Goal: Task Accomplishment & Management: Manage account settings

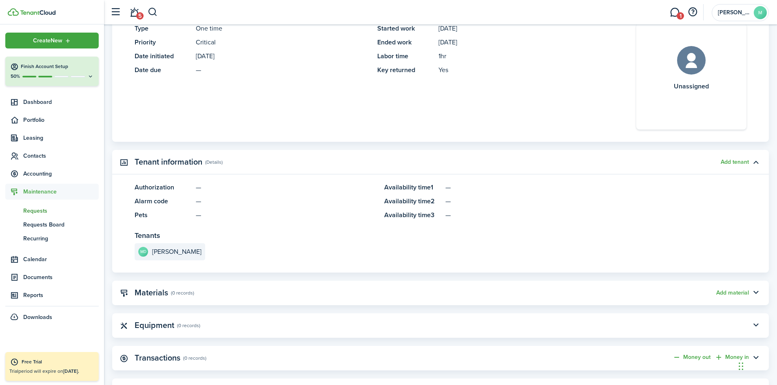
scroll to position [157, 0]
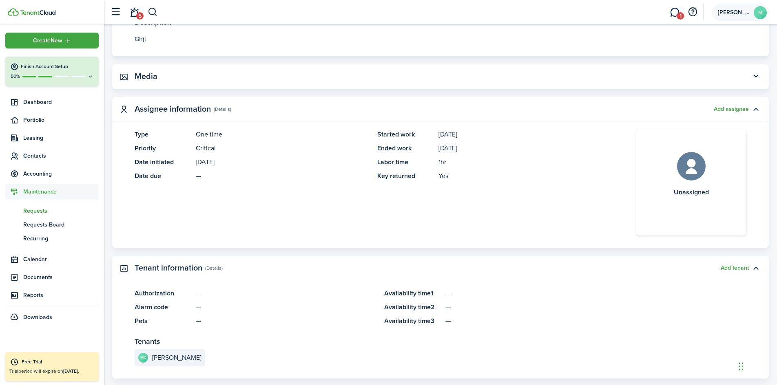
click at [759, 10] on avatar-text "M" at bounding box center [760, 12] width 13 height 13
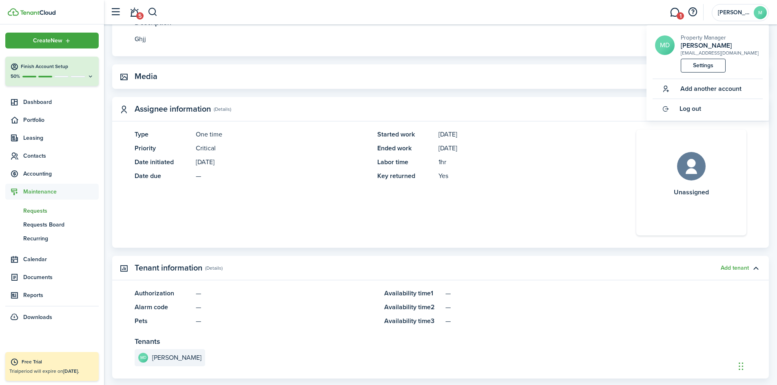
click at [736, 54] on div "[EMAIL_ADDRESS][DOMAIN_NAME]" at bounding box center [720, 52] width 78 height 7
click at [575, 148] on panel-main-description "[DATE]" at bounding box center [524, 149] width 173 height 10
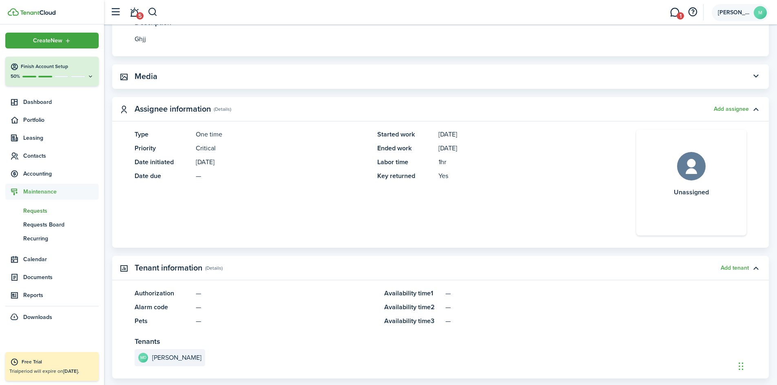
click at [761, 12] on avatar-text "M" at bounding box center [760, 12] width 13 height 13
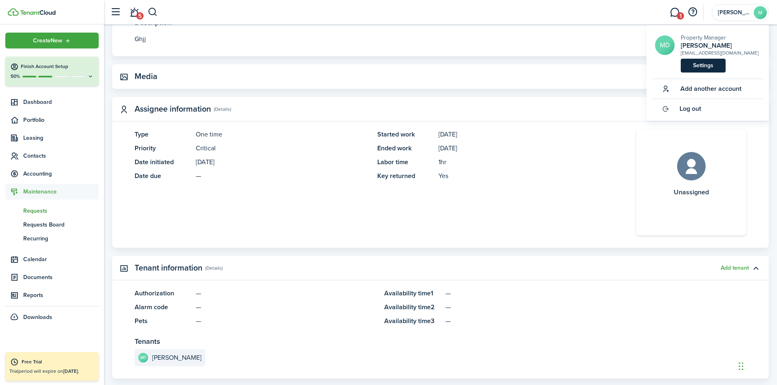
click at [710, 68] on link "Settings" at bounding box center [703, 66] width 45 height 14
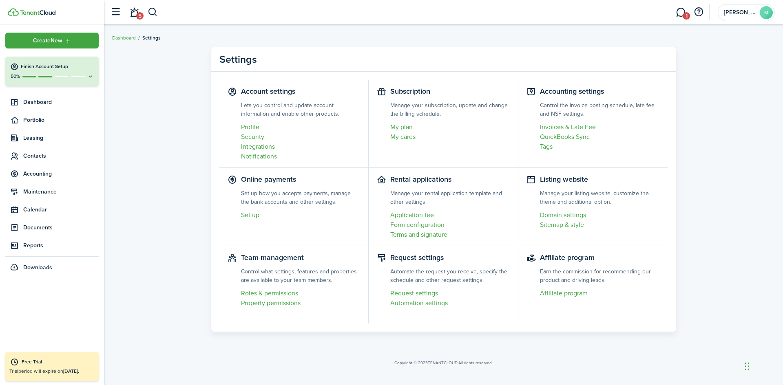
click at [405, 91] on settings-item "Subscription Manage your subscription, update and change the billing schedule. …" at bounding box center [444, 124] width 150 height 88
click at [402, 128] on link "My plan" at bounding box center [449, 127] width 119 height 10
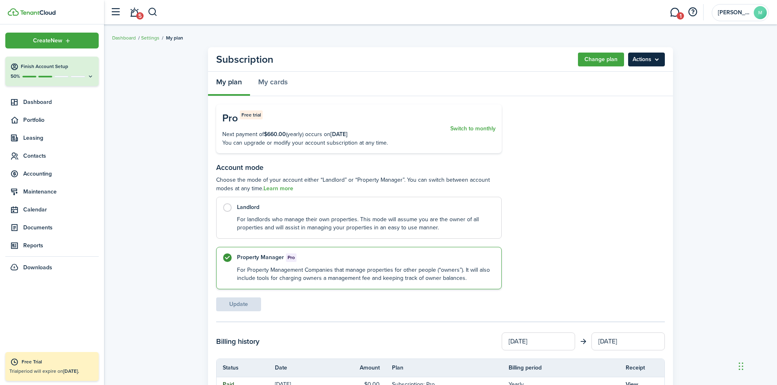
click at [650, 58] on menu-btn "Actions" at bounding box center [646, 60] width 37 height 14
click at [629, 77] on button "Cancel subscription" at bounding box center [628, 78] width 71 height 14
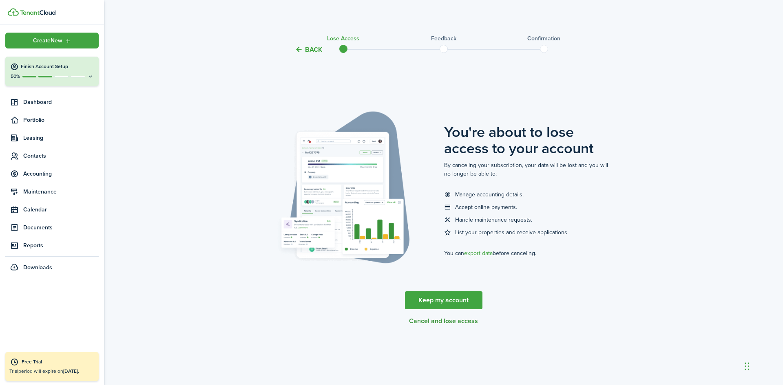
click at [435, 321] on button "Cancel and lose access" at bounding box center [443, 321] width 69 height 7
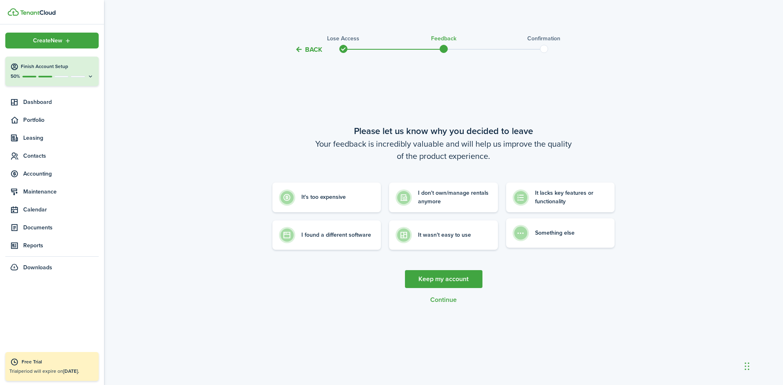
click at [524, 236] on control-radio-card-icon at bounding box center [521, 233] width 16 height 16
radio input "true"
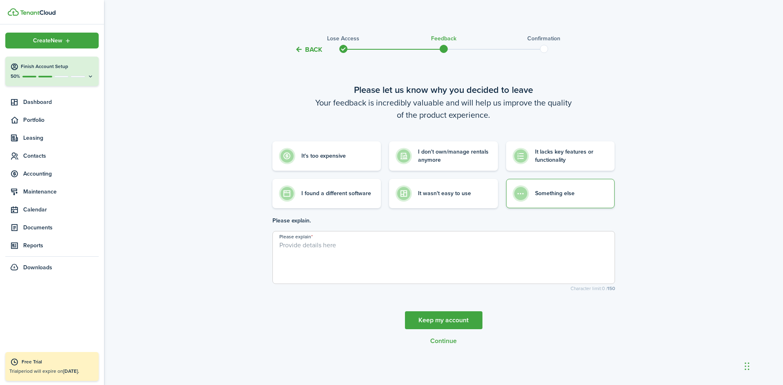
click at [341, 242] on textarea "Please explain" at bounding box center [444, 260] width 342 height 39
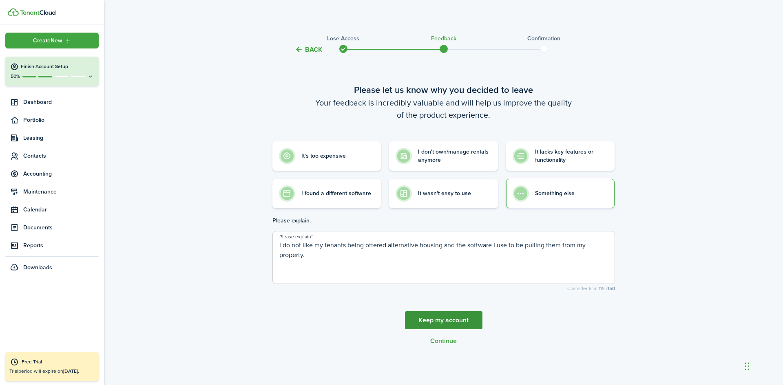
type textarea "I do not like my tenants being offered alternative housing and the software I u…"
click at [438, 321] on link "Keep my account" at bounding box center [443, 321] width 77 height 18
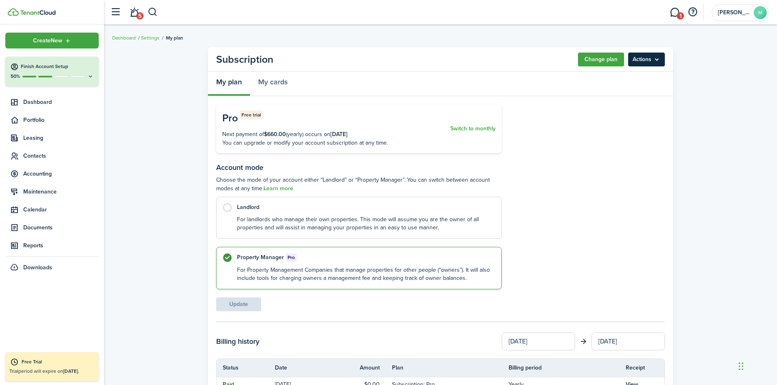
click at [648, 61] on menu-btn "Actions" at bounding box center [646, 60] width 37 height 14
click at [644, 75] on button "Cancel subscription" at bounding box center [628, 78] width 71 height 14
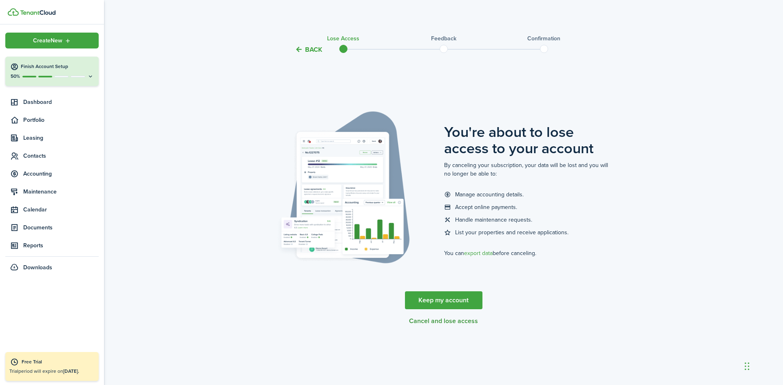
click at [454, 323] on button "Cancel and lose access" at bounding box center [443, 321] width 69 height 7
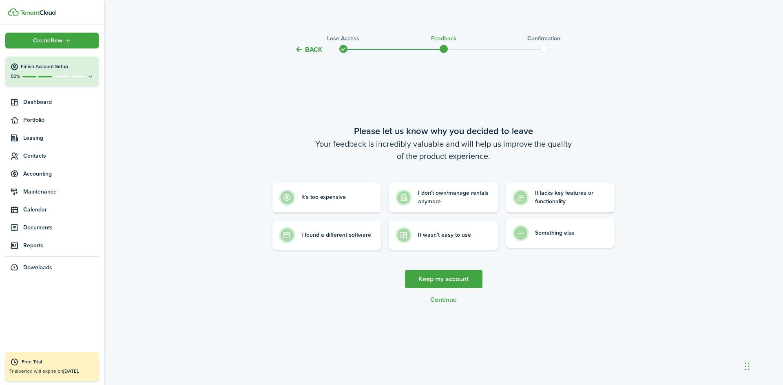
click at [538, 234] on control-radio-card-description "Something else" at bounding box center [555, 233] width 40 height 8
radio input "true"
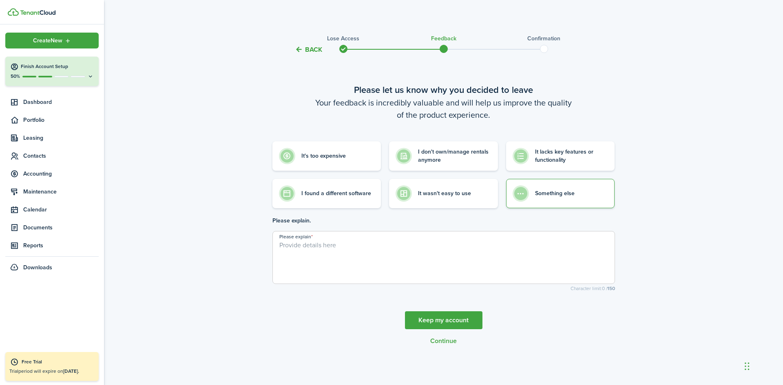
click at [380, 246] on textarea "Please explain" at bounding box center [444, 260] width 342 height 39
type textarea "I do not want tenant cloud to offer my tenants alternatives and trying to pull …"
click at [447, 342] on button "Continue" at bounding box center [443, 341] width 27 height 7
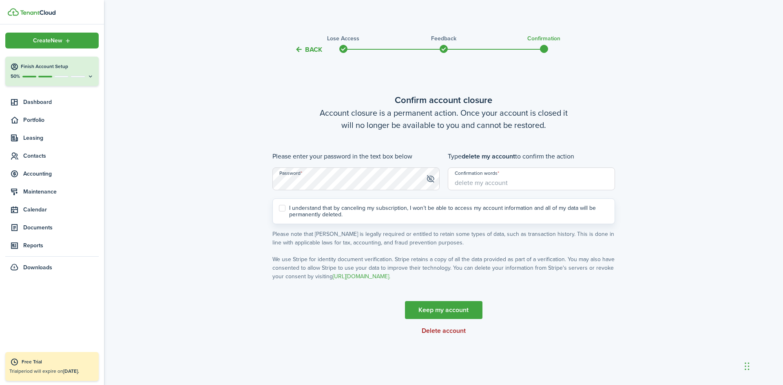
click at [446, 331] on button "Delete account" at bounding box center [444, 330] width 44 height 7
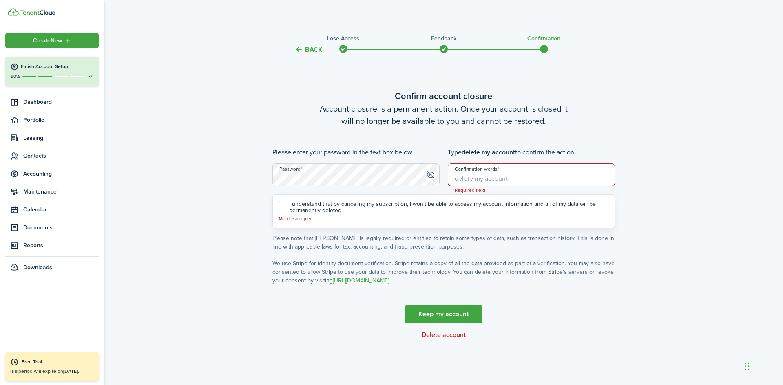
click at [459, 178] on input "Confirmation words" at bounding box center [531, 175] width 167 height 23
type input "delete my account"
click at [281, 205] on label "I understand that by canceling my subscription, I won’t be able to access my ac…" at bounding box center [444, 207] width 330 height 13
click at [279, 211] on input "I understand that by canceling my subscription, I won’t be able to access my ac…" at bounding box center [279, 211] width 0 height 0
checkbox input "true"
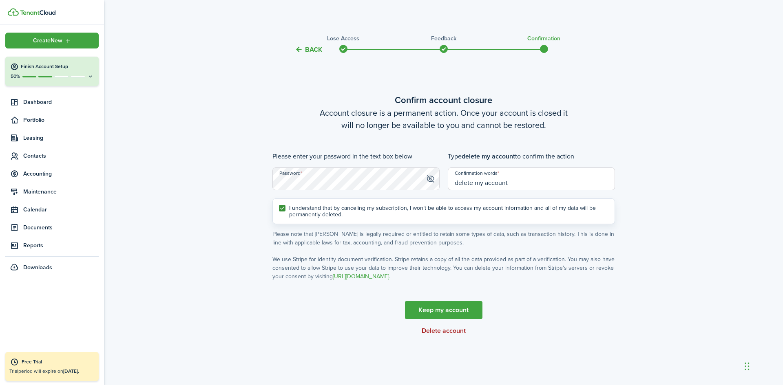
click at [448, 330] on button "Delete account" at bounding box center [444, 330] width 44 height 7
